Goal: Task Accomplishment & Management: Manage account settings

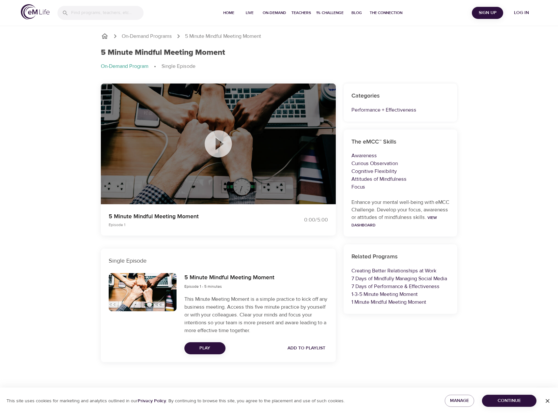
click at [223, 146] on icon at bounding box center [218, 143] width 27 height 27
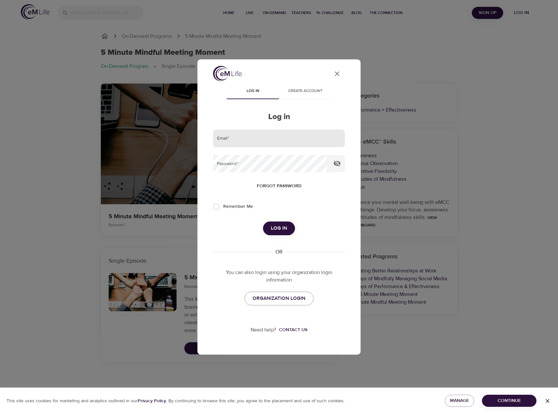
click at [271, 144] on input "email" at bounding box center [279, 139] width 132 height 18
type input "[PERSON_NAME][EMAIL_ADDRESS][DOMAIN_NAME]"
click at [286, 231] on span "Log in" at bounding box center [279, 228] width 16 height 8
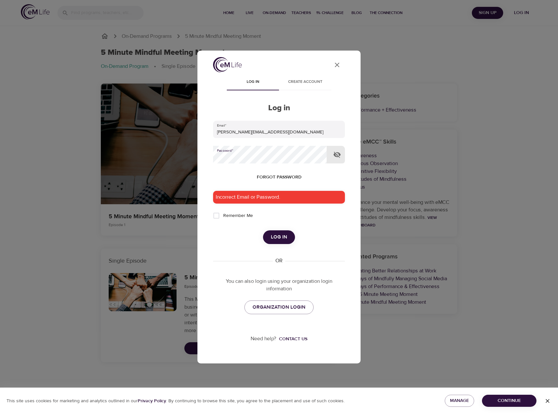
click at [337, 157] on icon "button" at bounding box center [336, 155] width 7 height 6
click at [15, 152] on div "User Profile Log in Create account Log in Email   * [PERSON_NAME][EMAIL_ADDRESS…" at bounding box center [279, 207] width 558 height 414
click at [276, 239] on span "Log in" at bounding box center [279, 237] width 16 height 8
click at [287, 175] on span "Forgot password" at bounding box center [279, 177] width 45 height 8
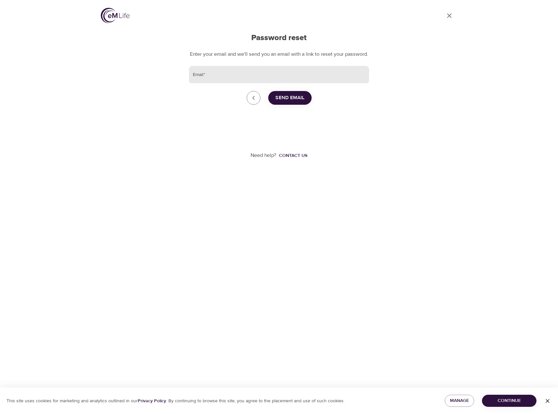
click at [290, 76] on input "Email   *" at bounding box center [279, 75] width 180 height 18
type input "[PERSON_NAME][EMAIL_ADDRESS][DOMAIN_NAME]"
click at [282, 102] on span "Send Email" at bounding box center [289, 98] width 29 height 8
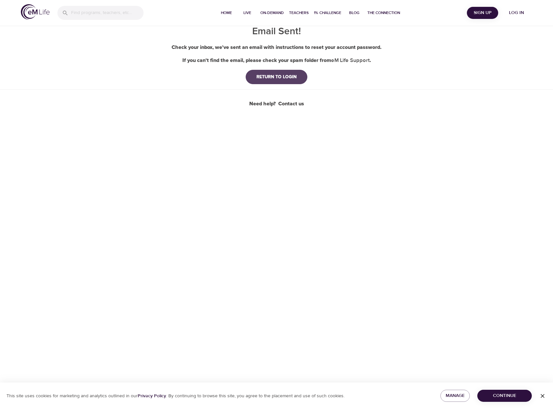
click at [297, 80] on div "RETURN TO LOGIN" at bounding box center [276, 77] width 51 height 7
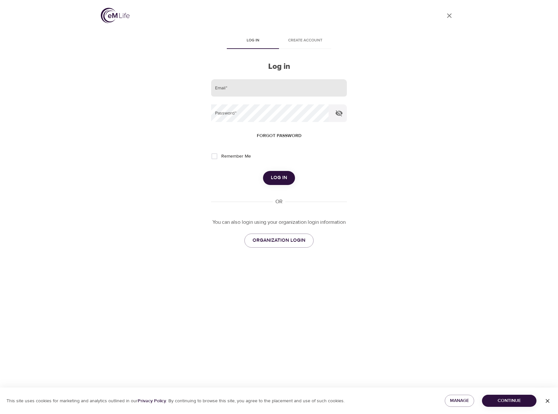
click at [230, 83] on input "email" at bounding box center [279, 88] width 136 height 18
type input "[EMAIL_ADDRESS][DOMAIN_NAME]"
click at [280, 135] on span "Forgot password" at bounding box center [279, 136] width 45 height 8
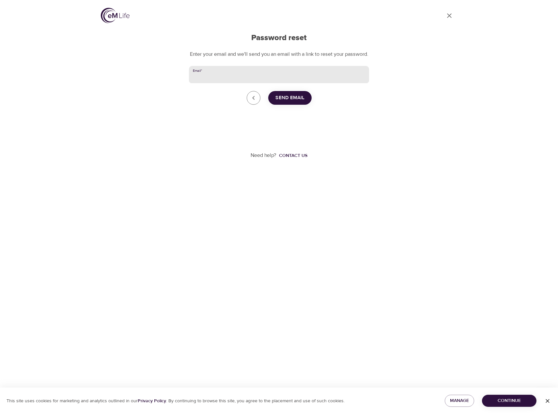
click at [283, 77] on input "Email   *" at bounding box center [279, 75] width 180 height 18
type input "[EMAIL_ADDRESS][DOMAIN_NAME]"
click at [295, 102] on span "Send Email" at bounding box center [289, 98] width 29 height 8
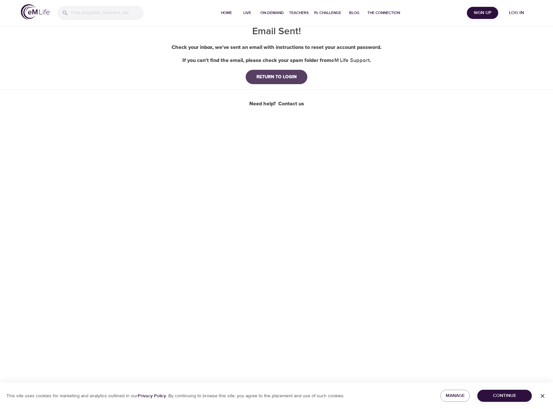
click at [301, 80] on div "RETURN TO LOGIN" at bounding box center [276, 77] width 51 height 7
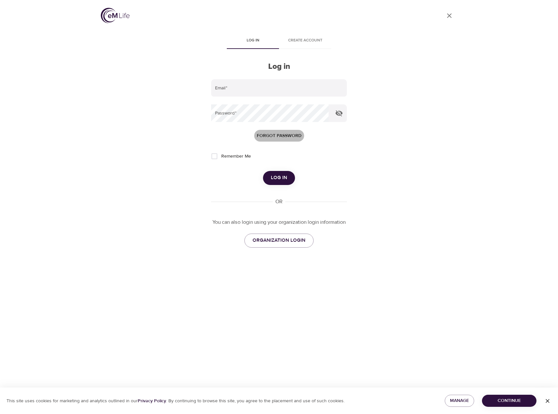
click at [280, 136] on span "Forgot password" at bounding box center [279, 136] width 45 height 8
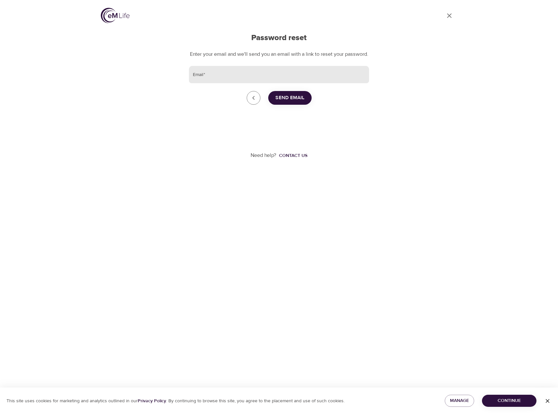
click at [209, 83] on input "Email   *" at bounding box center [279, 75] width 180 height 18
type input "[EMAIL_ADDRESS][DOMAIN_NAME]"
click at [293, 102] on span "Send Email" at bounding box center [289, 98] width 29 height 8
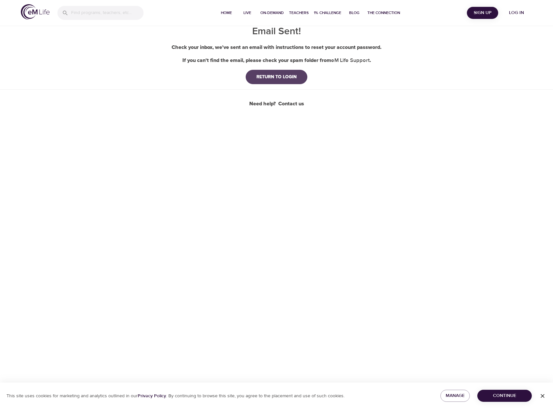
click at [267, 81] on button "RETURN TO LOGIN" at bounding box center [277, 77] width 62 height 14
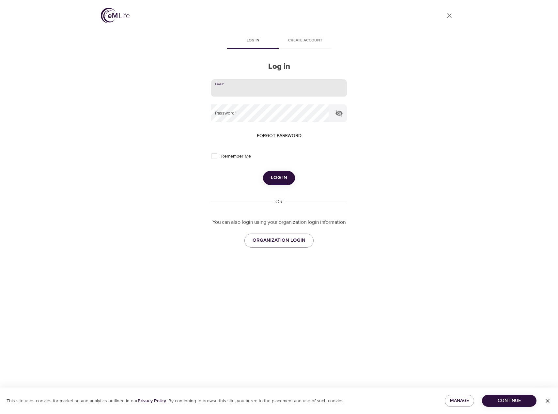
click at [253, 86] on input "email" at bounding box center [279, 88] width 136 height 18
type input "[EMAIL_ADDRESS][DOMAIN_NAME]"
click at [263, 171] on button "Log in" at bounding box center [279, 178] width 32 height 14
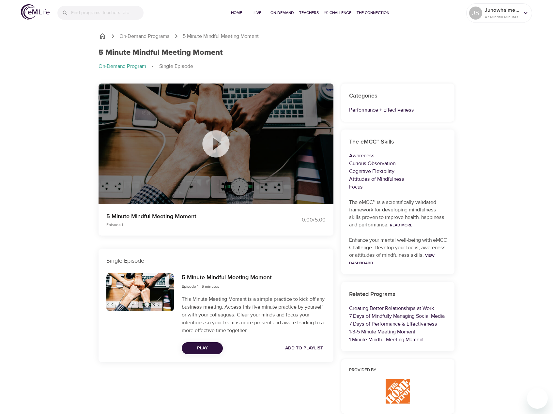
click at [217, 141] on icon at bounding box center [216, 144] width 33 height 33
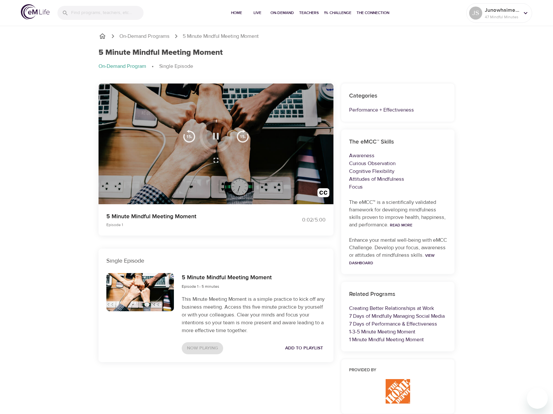
click at [209, 133] on button "button" at bounding box center [215, 136] width 19 height 19
click at [217, 139] on icon "button" at bounding box center [216, 136] width 6 height 7
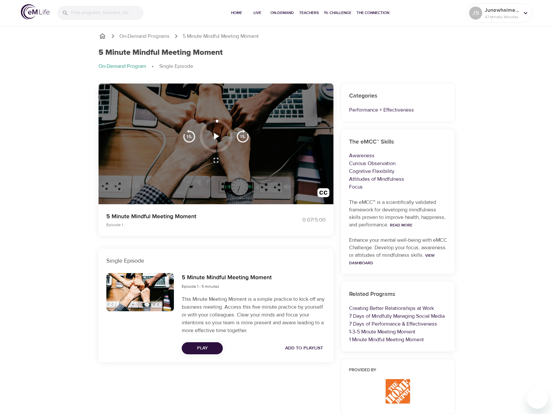
click at [245, 400] on div "5 Minute Mindful Meeting Moment Episode 1 0:07 / 5:00 Single Episode 5 Minute M…" at bounding box center [216, 253] width 243 height 346
click at [187, 132] on img "button" at bounding box center [189, 136] width 13 height 13
click at [211, 133] on icon "button" at bounding box center [215, 136] width 11 height 11
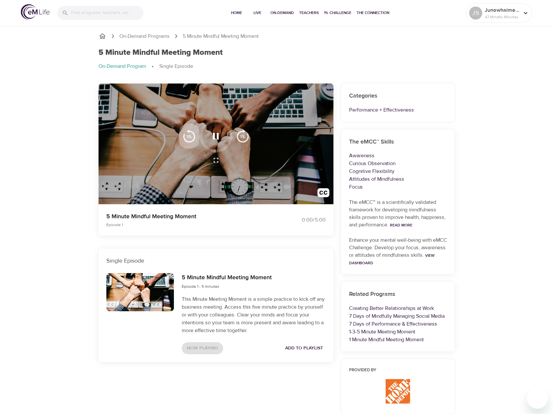
click at [190, 140] on img "button" at bounding box center [189, 136] width 13 height 13
click at [218, 134] on icon "button" at bounding box center [216, 136] width 6 height 7
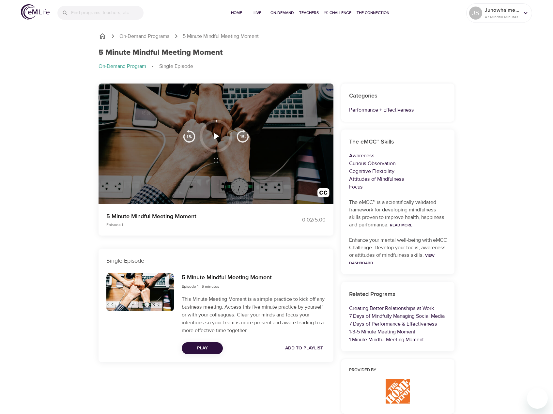
drag, startPoint x: 34, startPoint y: 332, endPoint x: 65, endPoint y: 318, distance: 34.3
click at [37, 332] on div "On-Demand Programs 5 Minute Mindful Meeting Moment 5 Minute Mindful Meeting Mom…" at bounding box center [276, 239] width 553 height 430
click at [216, 136] on icon "button" at bounding box center [216, 136] width 5 height 7
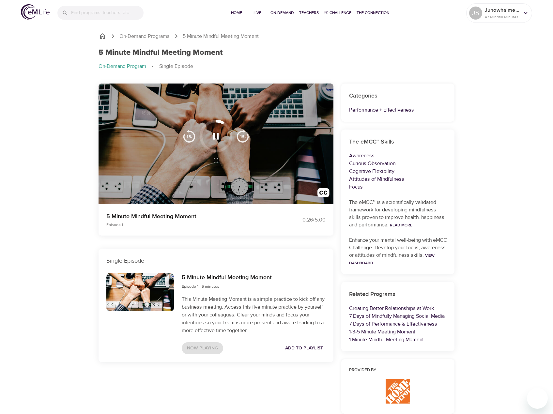
click at [44, 256] on div "On-Demand Programs 5 Minute Mindful Meeting Moment 5 Minute Mindful Meeting Mom…" at bounding box center [276, 239] width 553 height 430
